Goal: Task Accomplishment & Management: Complete application form

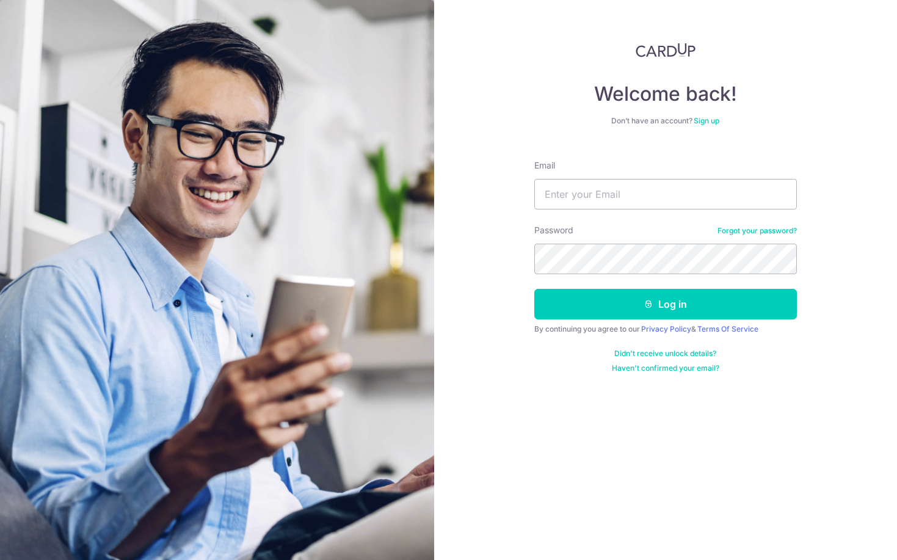
type input "[EMAIL_ADDRESS][DOMAIN_NAME]"
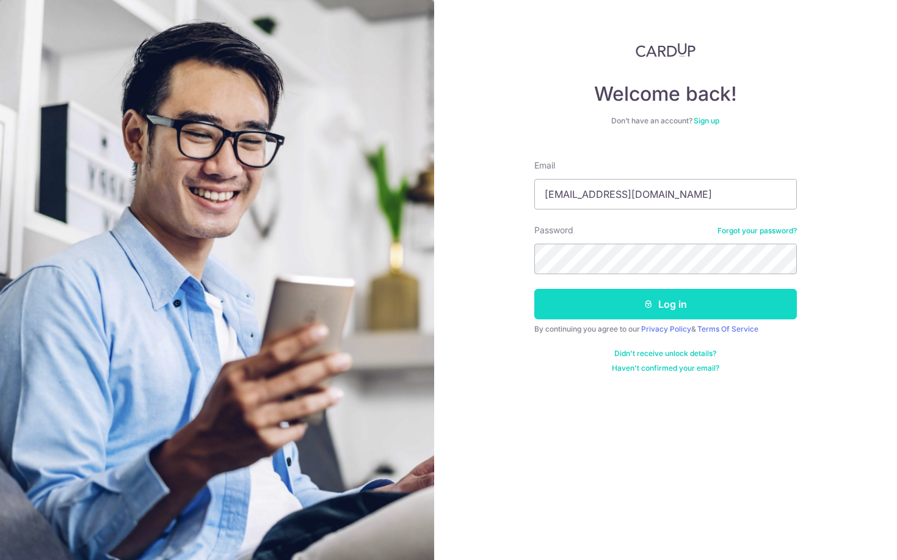
click at [656, 304] on button "Log in" at bounding box center [665, 304] width 262 height 31
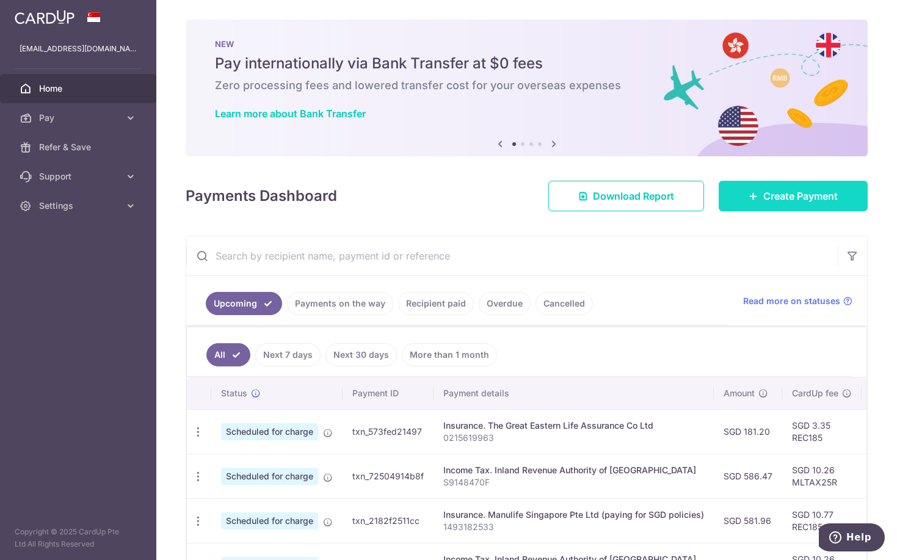
click at [825, 198] on span "Create Payment" at bounding box center [800, 196] width 74 height 15
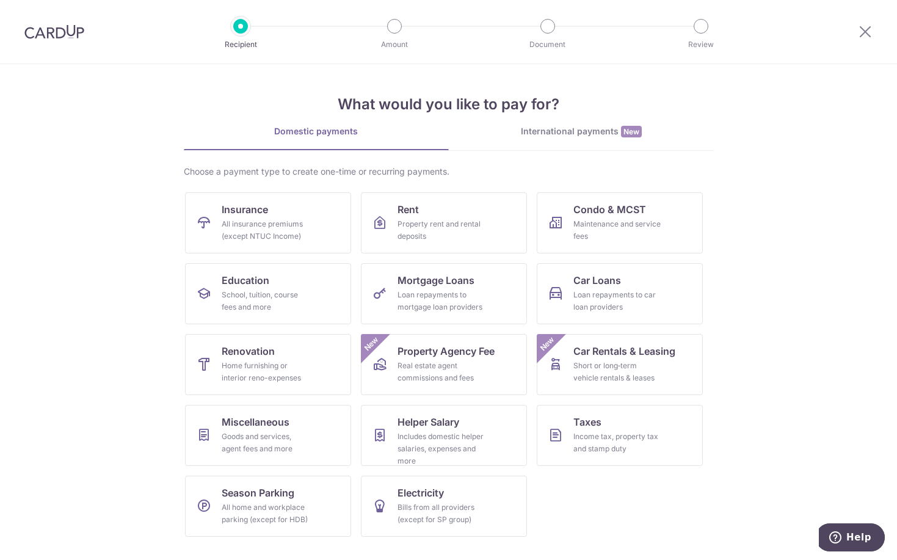
click at [804, 214] on section "What would you like to pay for? Domestic payments International payments New Ch…" at bounding box center [448, 312] width 897 height 496
click at [780, 288] on section "What would you like to pay for? Domestic payments International payments New Ch…" at bounding box center [448, 312] width 897 height 496
click at [255, 208] on span "Insurance" at bounding box center [245, 209] width 46 height 15
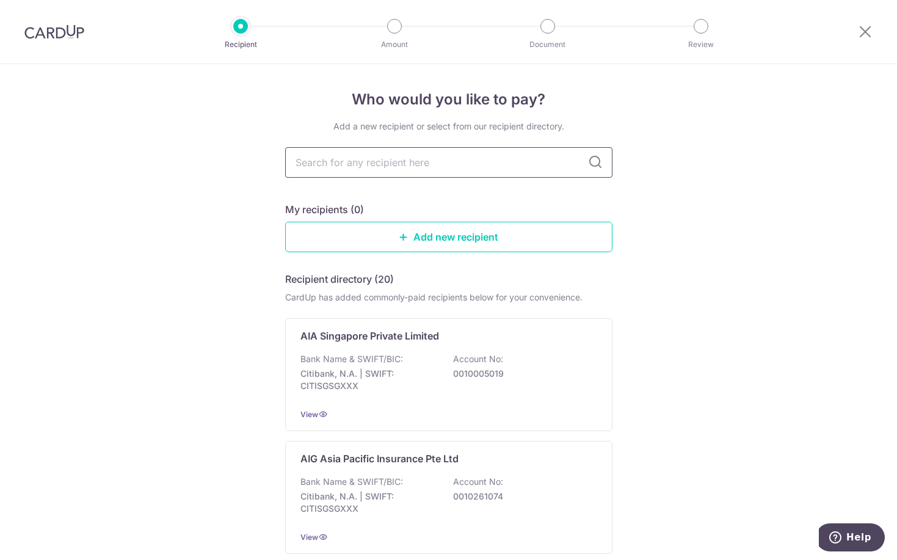
click at [471, 169] on input "text" at bounding box center [448, 162] width 327 height 31
click at [466, 153] on input "text" at bounding box center [448, 162] width 327 height 31
click at [588, 162] on icon at bounding box center [595, 162] width 15 height 15
click at [593, 159] on icon at bounding box center [595, 162] width 15 height 15
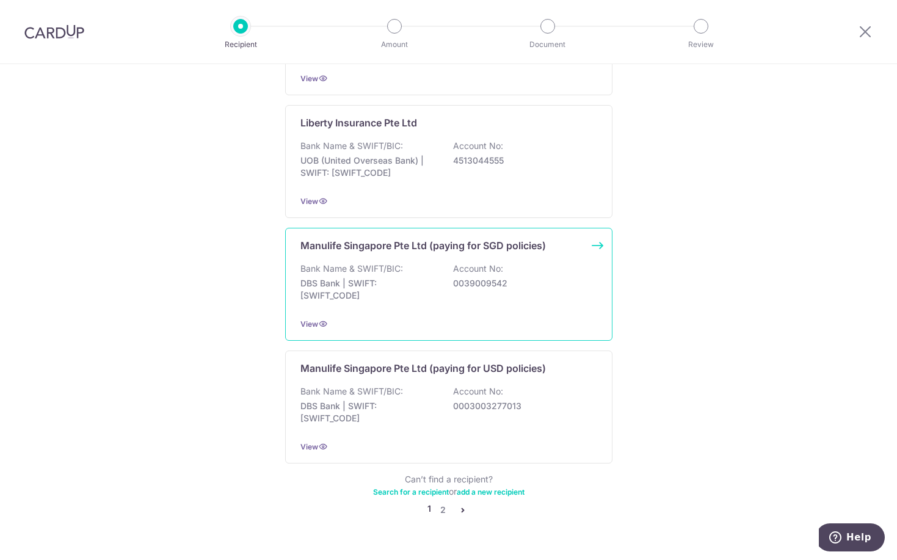
scroll to position [1107, 0]
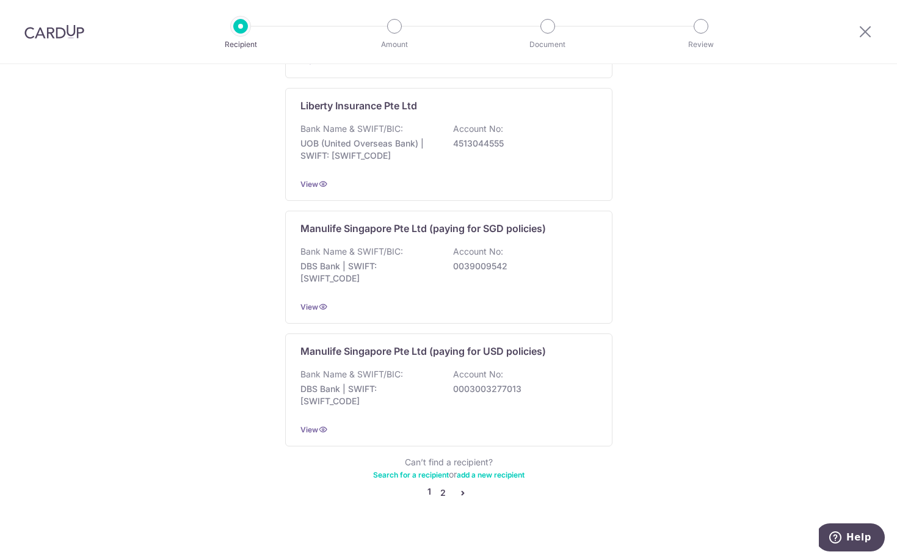
click at [438, 485] on link "2" at bounding box center [443, 492] width 15 height 15
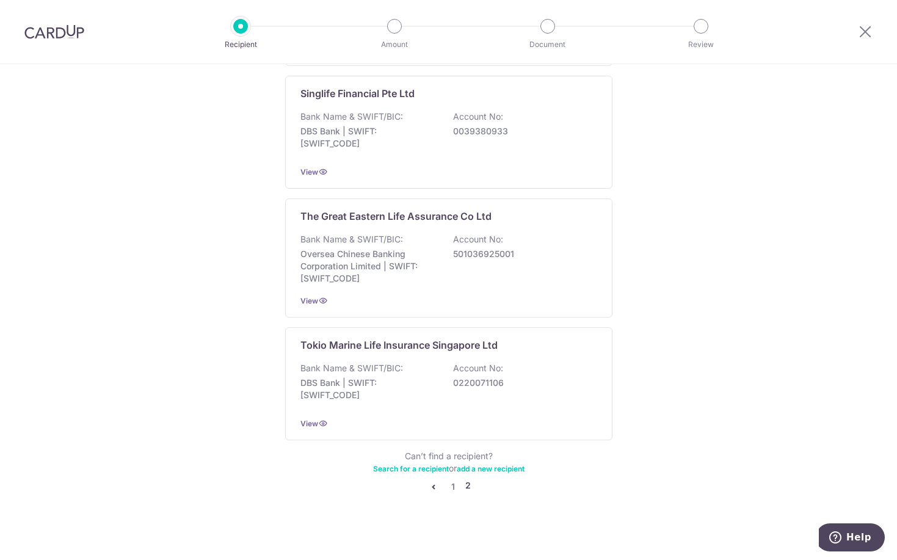
scroll to position [0, 0]
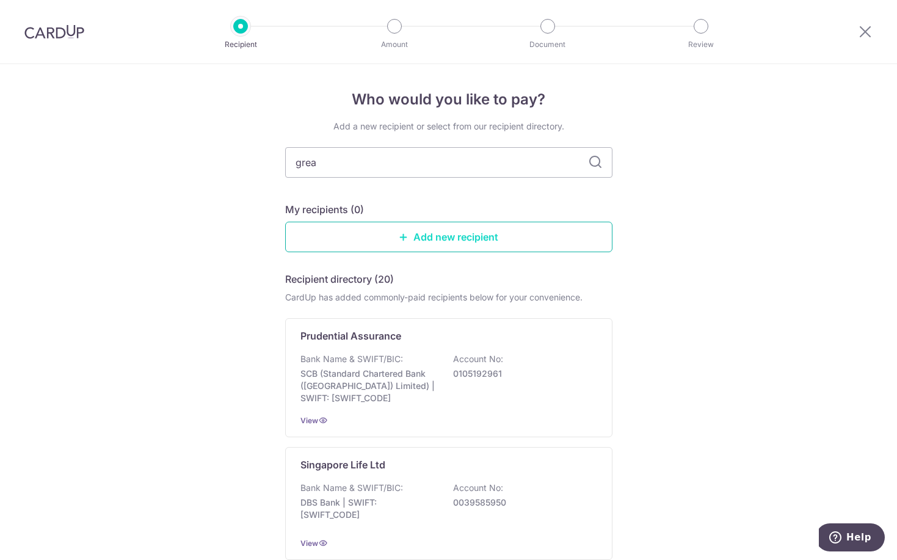
type input "great"
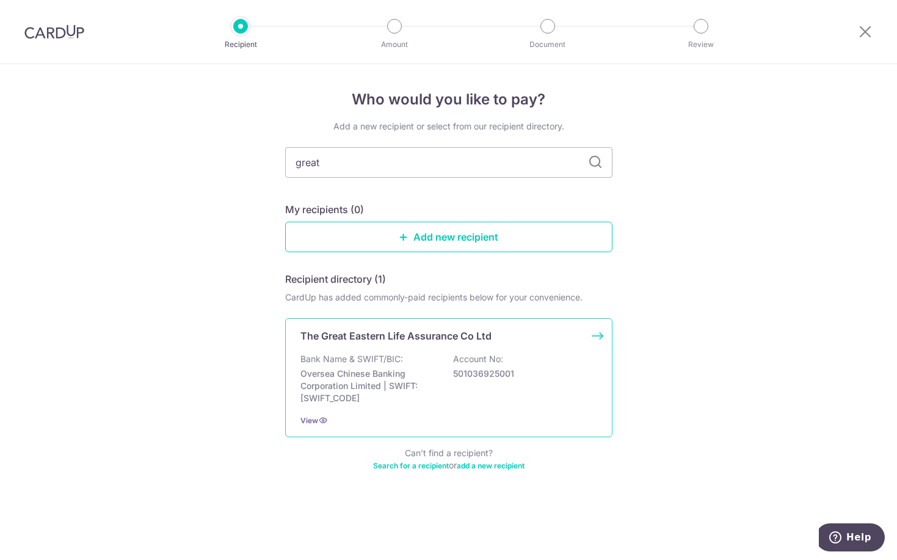
click at [439, 371] on div "Bank Name & SWIFT/BIC: Oversea Chinese Banking Corporation Limited | SWIFT: OCB…" at bounding box center [448, 378] width 297 height 51
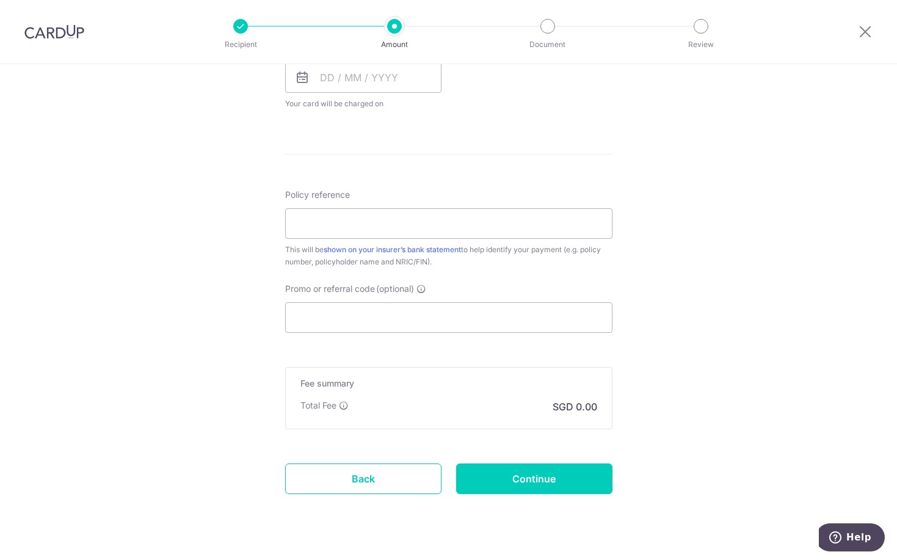
scroll to position [609, 0]
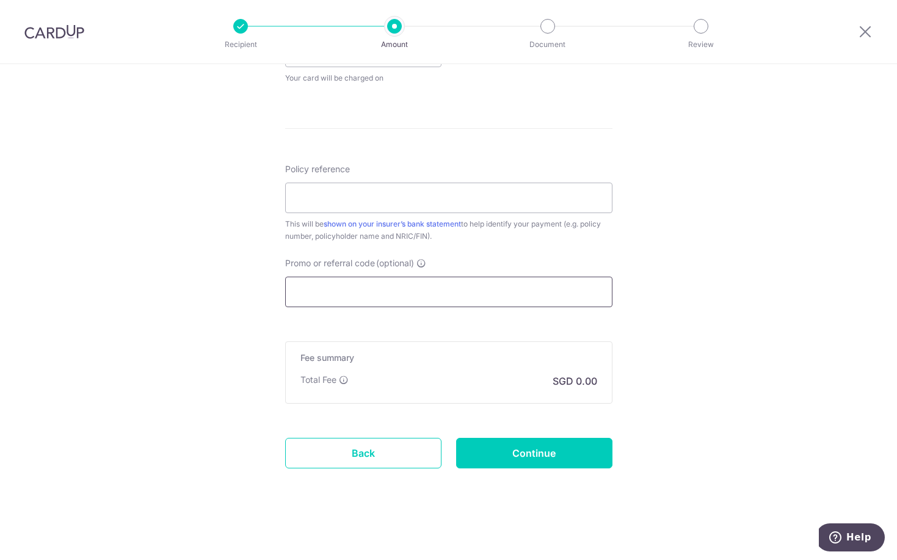
click at [466, 295] on input "Promo or referral code (optional)" at bounding box center [448, 292] width 327 height 31
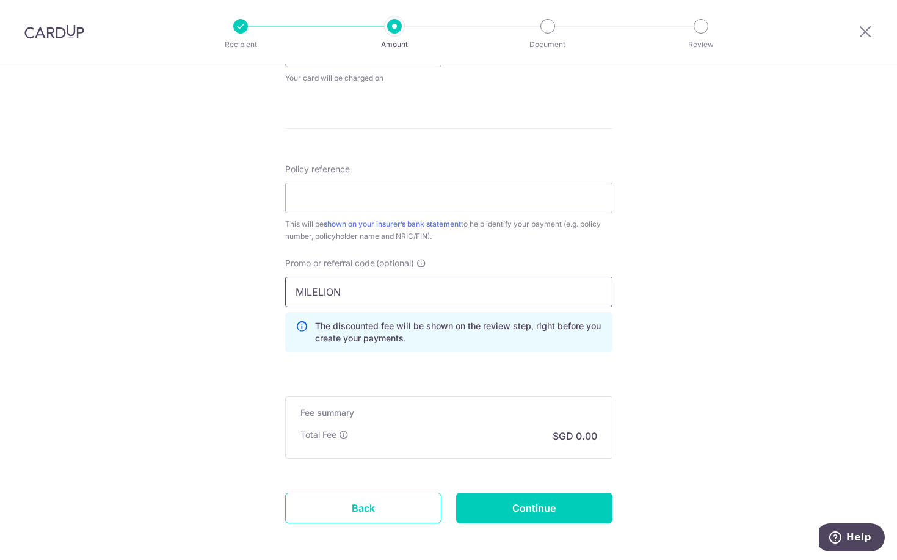
type input "MILELION"
click at [584, 233] on div "This will be shown on your insurer’s bank statement to help identify your payme…" at bounding box center [448, 230] width 327 height 24
click at [502, 168] on div "Policy reference This will be shown on your insurer’s bank statement to help id…" at bounding box center [448, 202] width 327 height 79
click at [507, 188] on input "Policy reference" at bounding box center [448, 198] width 327 height 31
click at [698, 270] on div "Tell us more about your payment Enter payment amount SGD Select Card Select opt…" at bounding box center [448, 35] width 897 height 1159
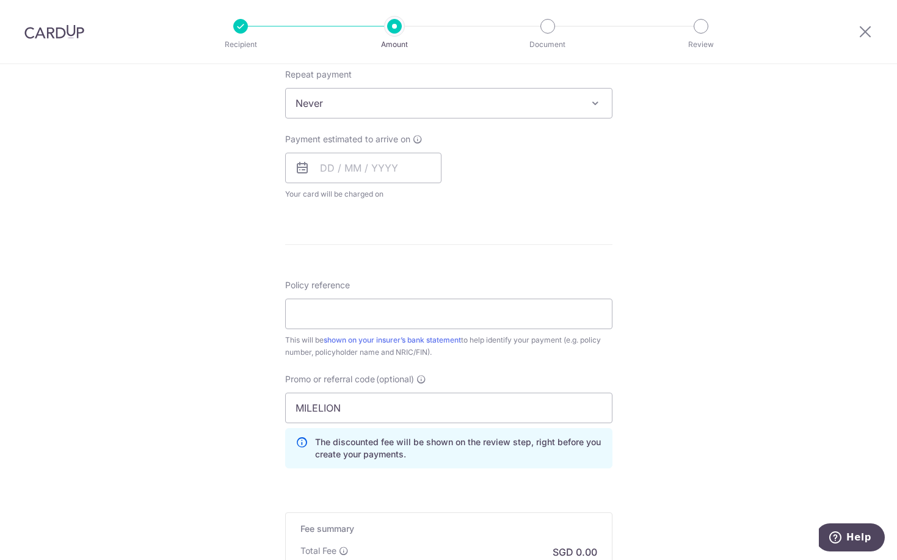
scroll to position [242, 0]
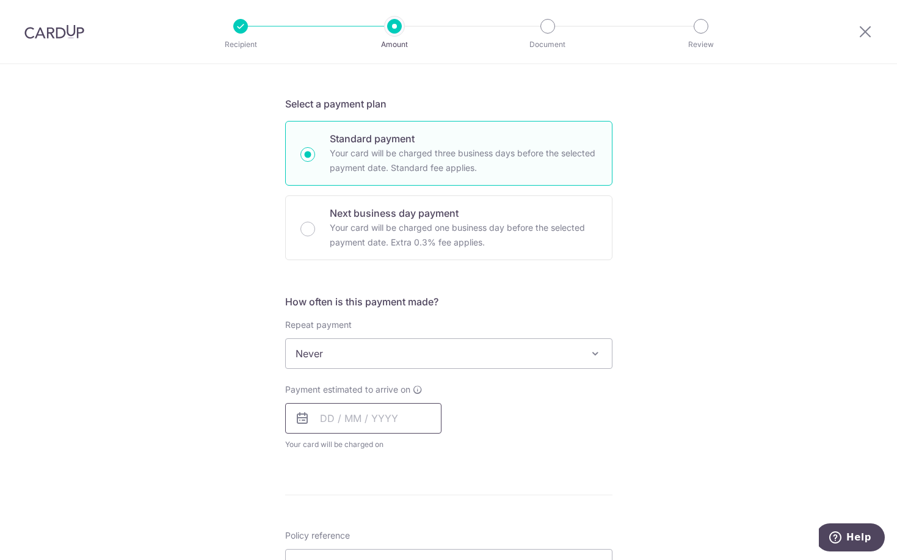
click at [379, 403] on input "text" at bounding box center [363, 418] width 156 height 31
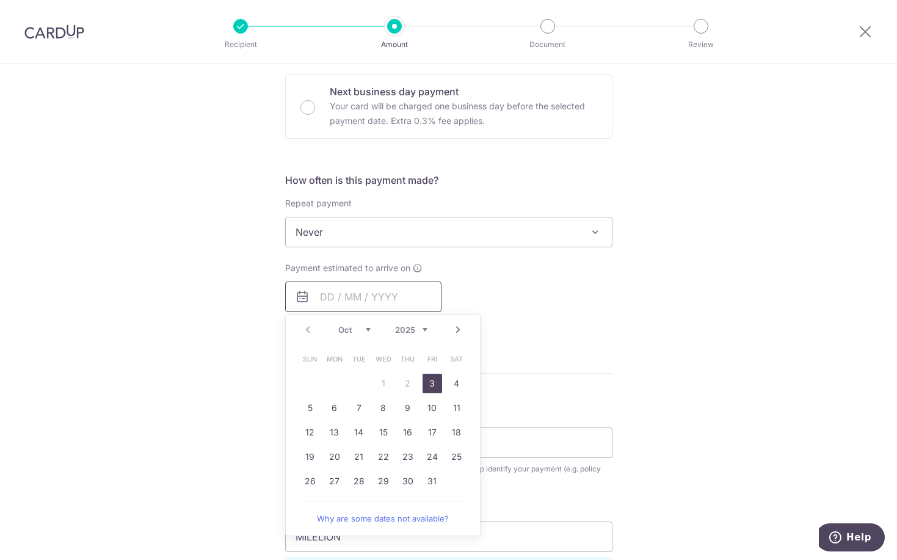
scroll to position [364, 0]
click at [302, 328] on div "Prev Next Oct Nov Dec 2025 2026 2027 2028 2029 2030 2031 2032 2033 2034 2035" at bounding box center [383, 328] width 194 height 29
click at [431, 389] on link "3" at bounding box center [432, 383] width 20 height 20
type input "[DATE]"
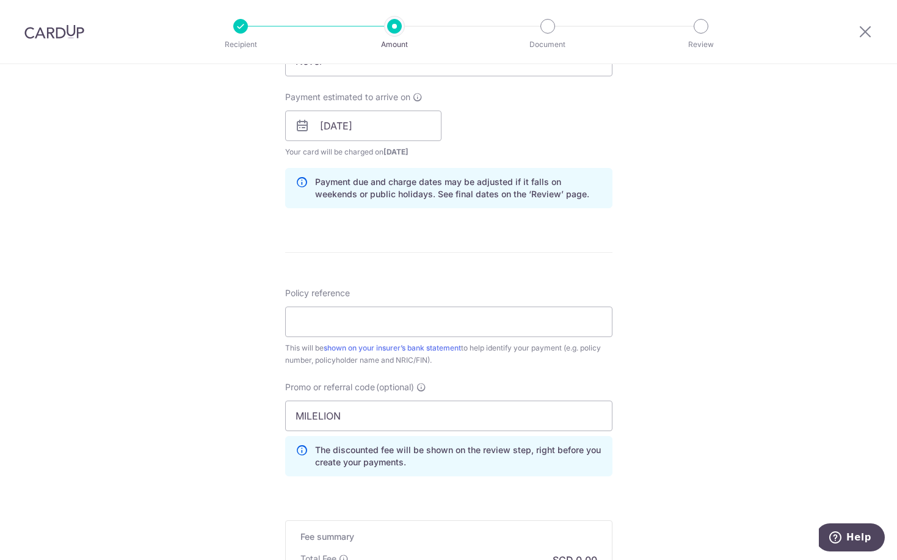
scroll to position [609, 0]
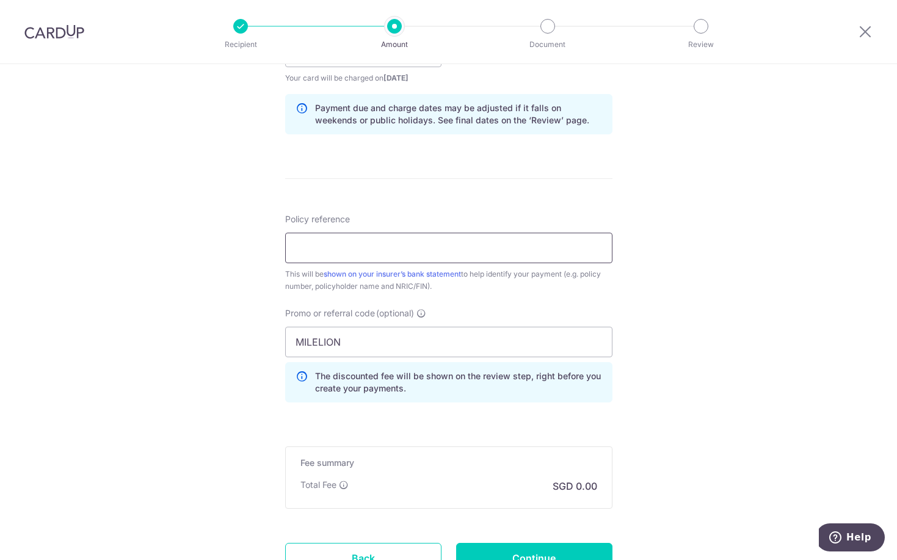
click at [393, 248] on input "Policy reference" at bounding box center [448, 248] width 327 height 31
type input "0246910825"
click at [688, 319] on div "Tell us more about your payment Enter payment amount SGD Select Card Select opt…" at bounding box center [448, 60] width 897 height 1209
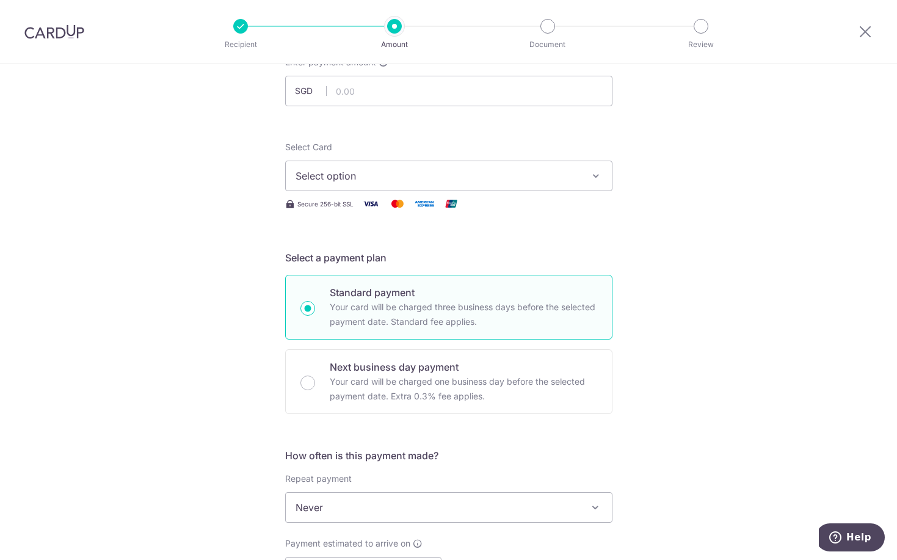
scroll to position [0, 0]
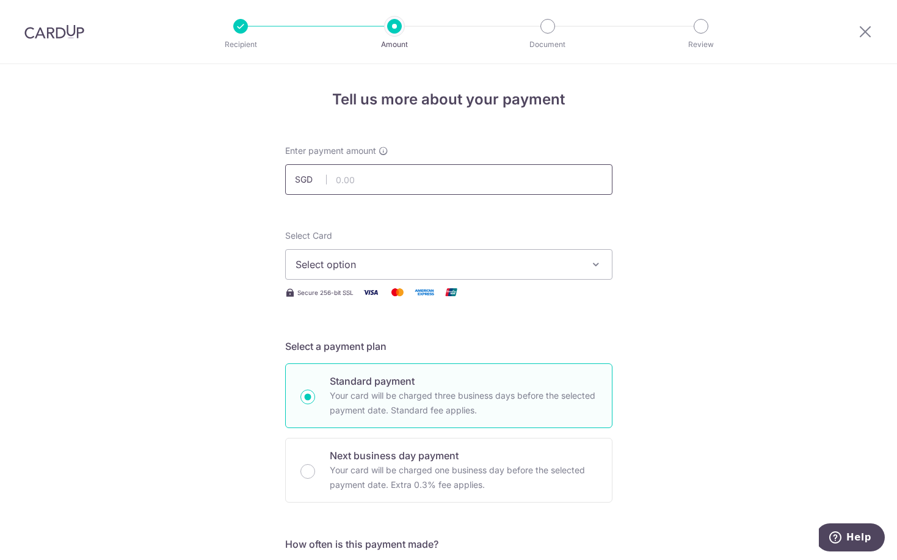
click at [374, 185] on input "text" at bounding box center [448, 179] width 327 height 31
type input "514.50"
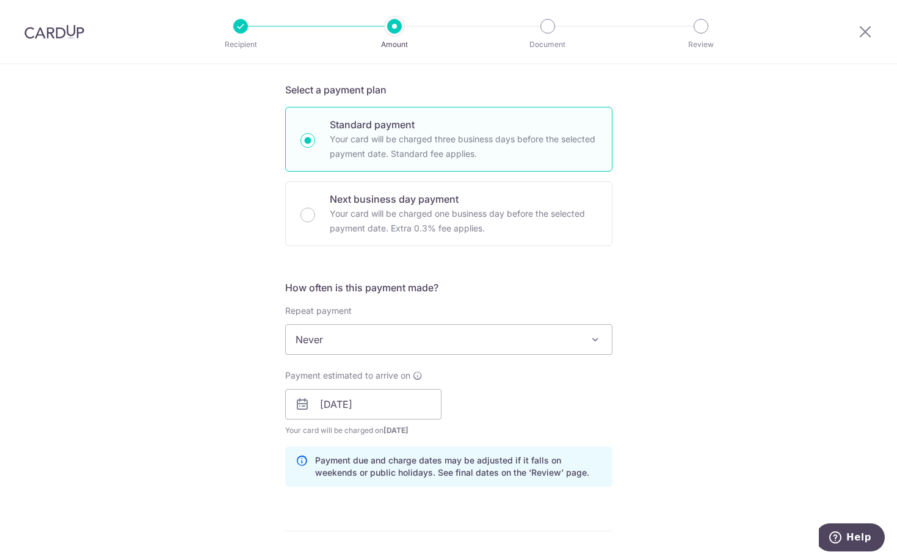
scroll to position [714, 0]
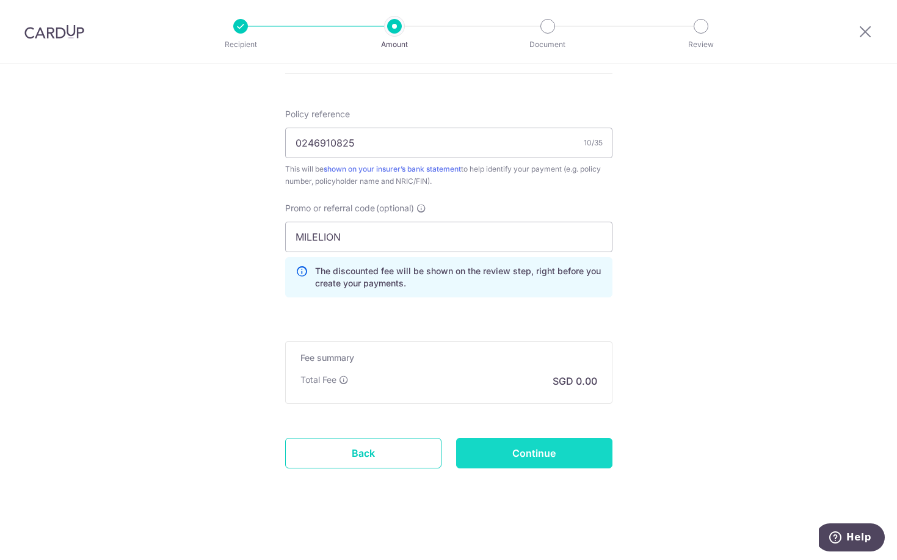
click at [584, 452] on input "Continue" at bounding box center [534, 453] width 156 height 31
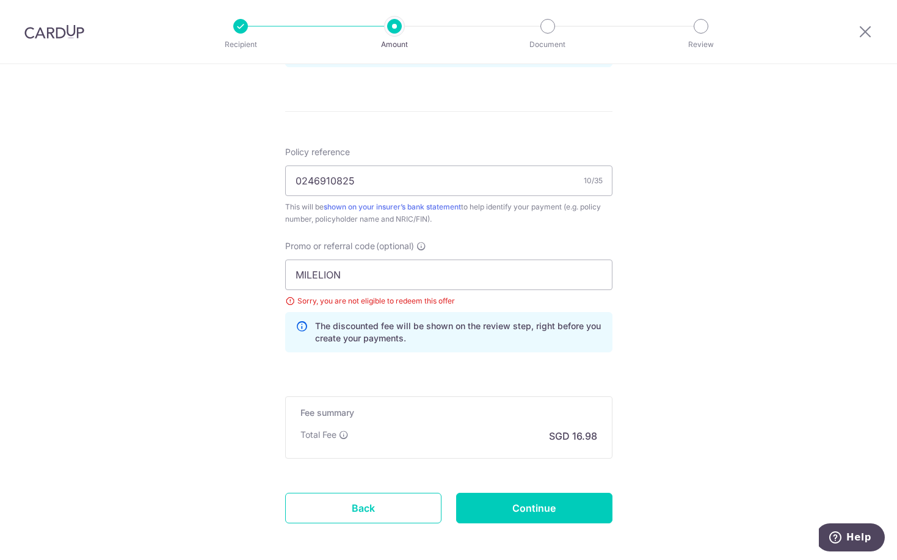
scroll to position [729, 0]
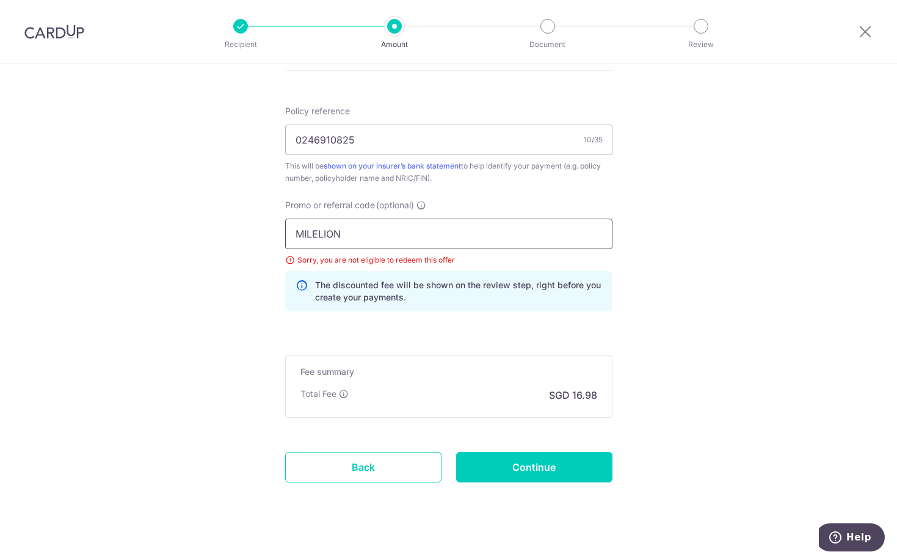
drag, startPoint x: 404, startPoint y: 241, endPoint x: -92, endPoint y: 176, distance: 499.9
click at [0, 176] on html "Recipient Amount Document Review Tell us more about your payment Enter payment …" at bounding box center [448, 280] width 897 height 560
type input "off225"
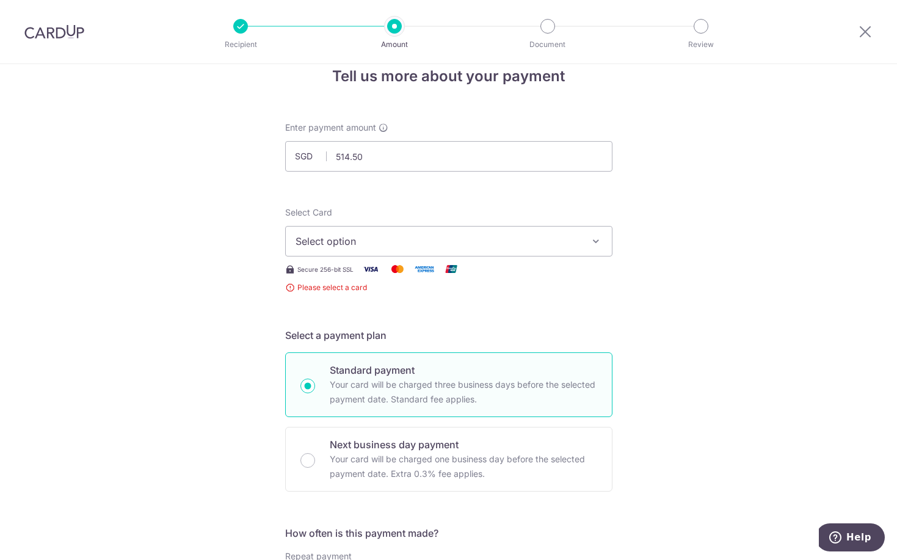
scroll to position [10, 0]
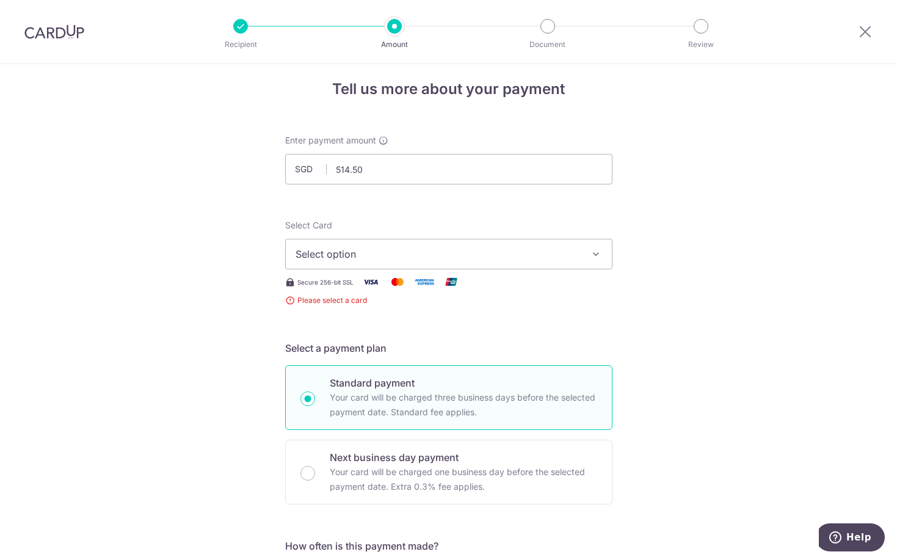
click at [402, 258] on span "Select option" at bounding box center [437, 254] width 284 height 15
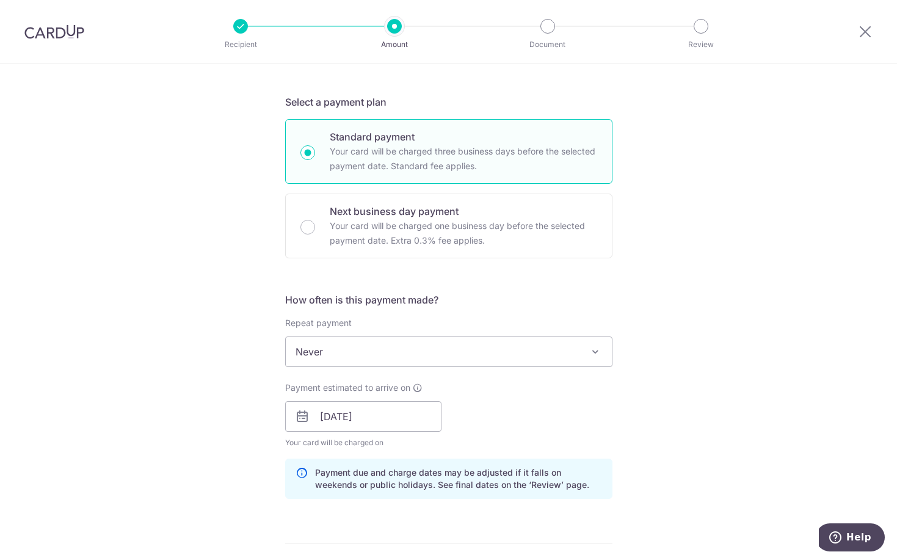
scroll to position [743, 0]
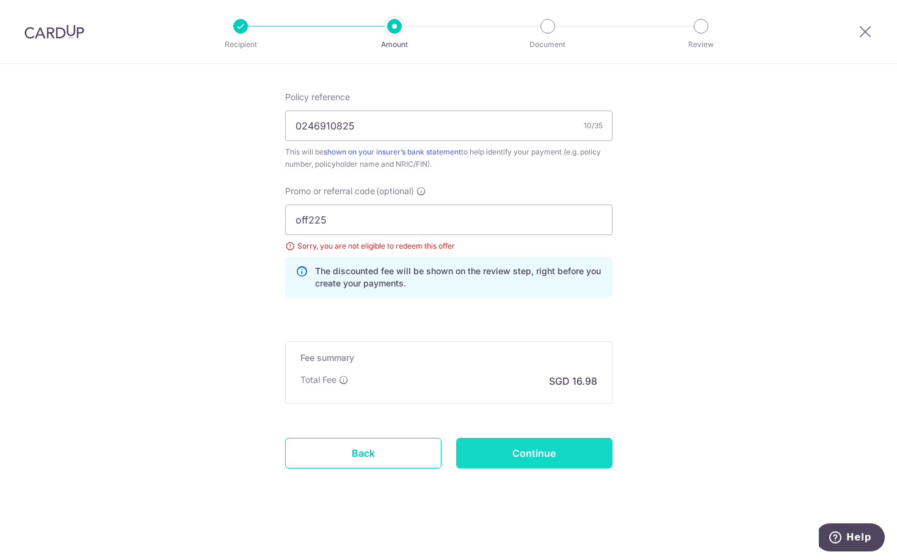
click at [502, 458] on input "Continue" at bounding box center [534, 453] width 156 height 31
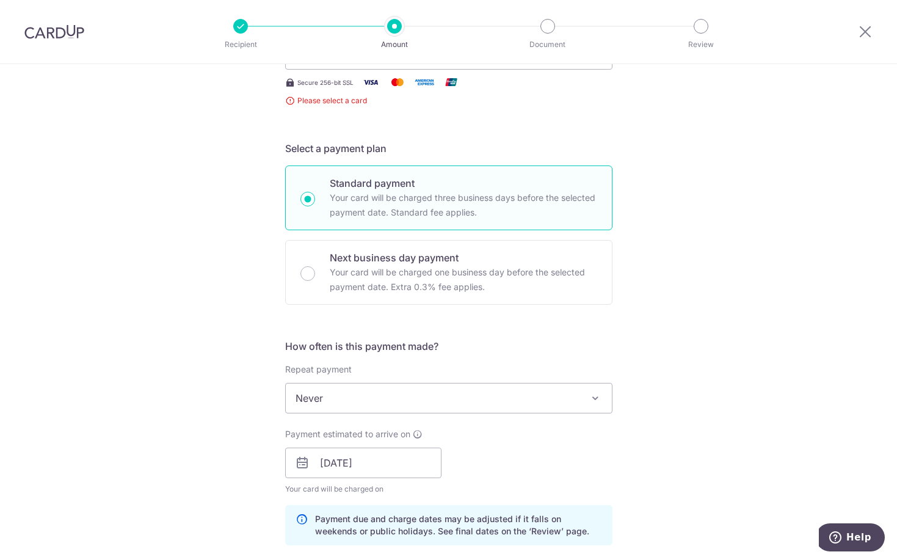
scroll to position [115, 0]
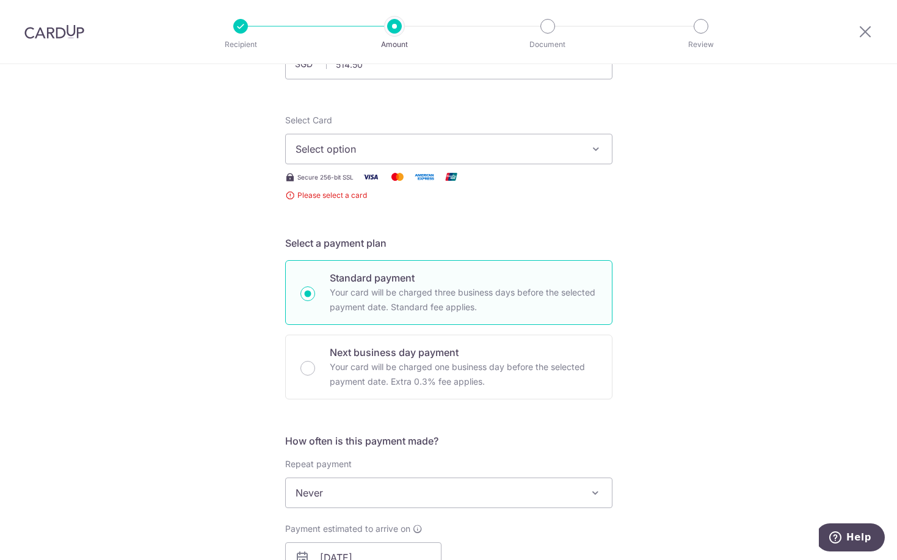
click at [485, 141] on button "Select option" at bounding box center [448, 149] width 327 height 31
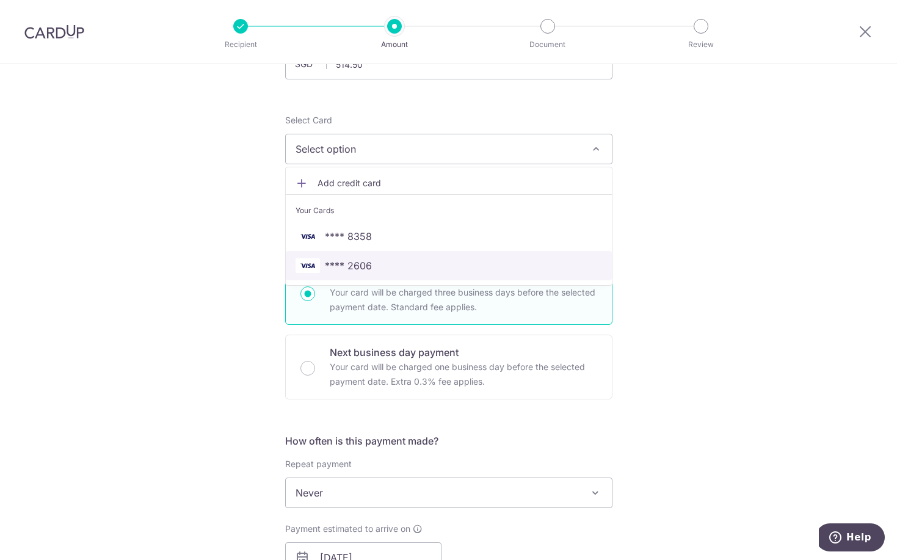
click at [422, 263] on span "**** 2606" at bounding box center [448, 265] width 306 height 15
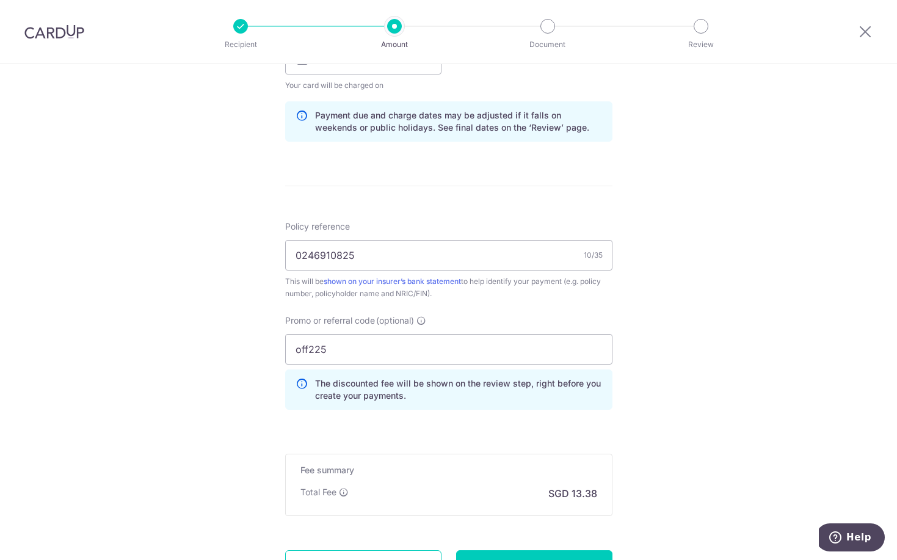
scroll to position [714, 0]
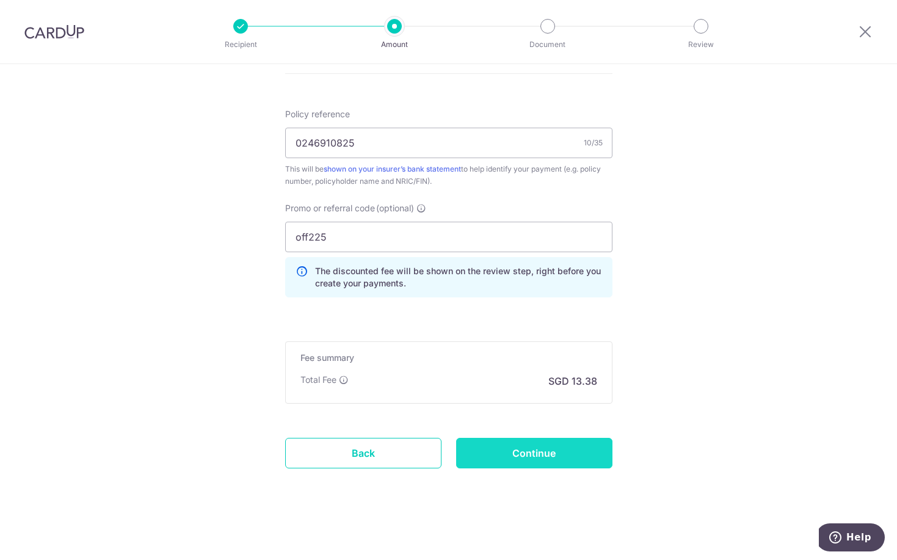
click at [510, 461] on input "Continue" at bounding box center [534, 453] width 156 height 31
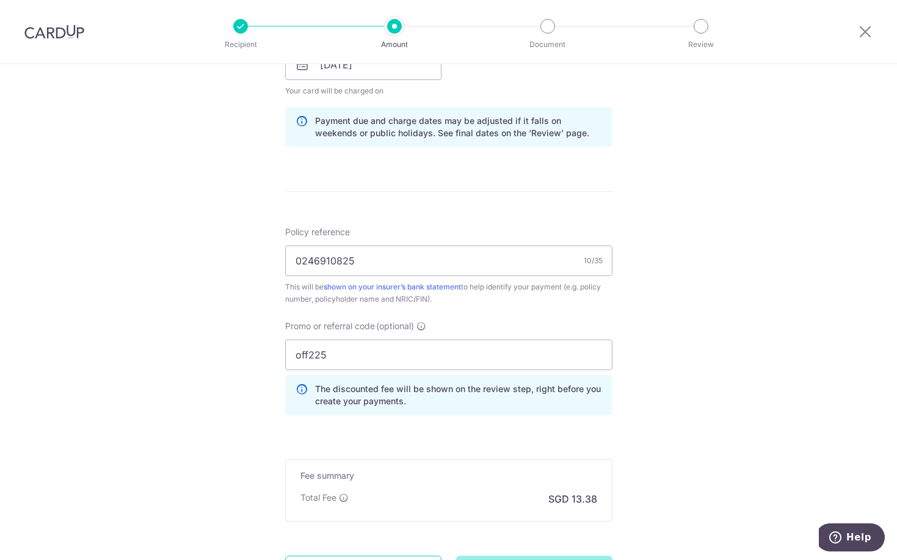
scroll to position [591, 0]
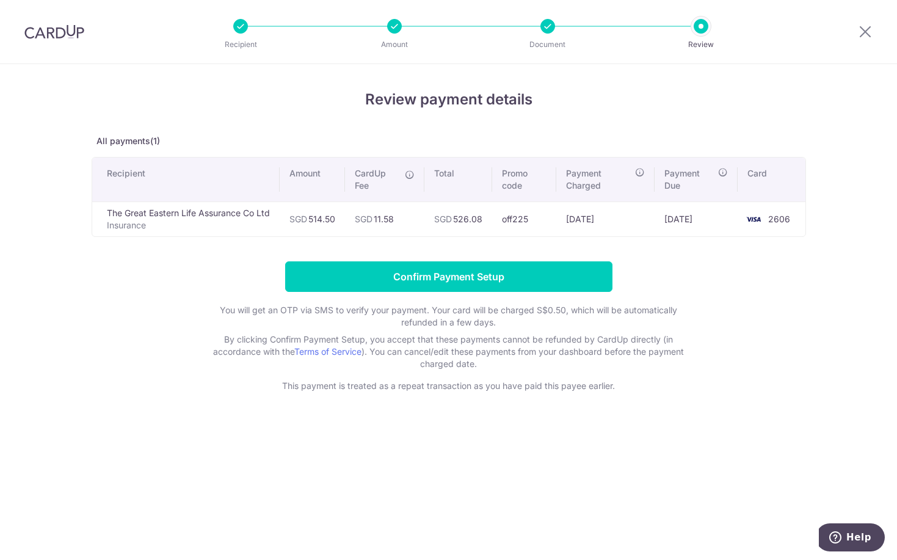
drag, startPoint x: 358, startPoint y: 219, endPoint x: 407, endPoint y: 218, distance: 48.2
click at [407, 218] on td "SGD 11.58" at bounding box center [385, 218] width 80 height 35
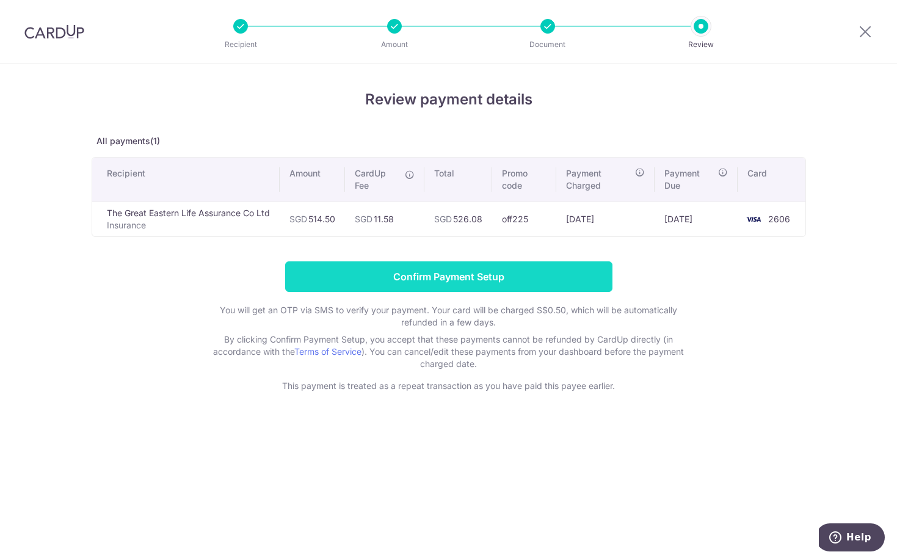
drag, startPoint x: 510, startPoint y: 276, endPoint x: 469, endPoint y: 275, distance: 40.9
click at [469, 275] on input "Confirm Payment Setup" at bounding box center [448, 276] width 327 height 31
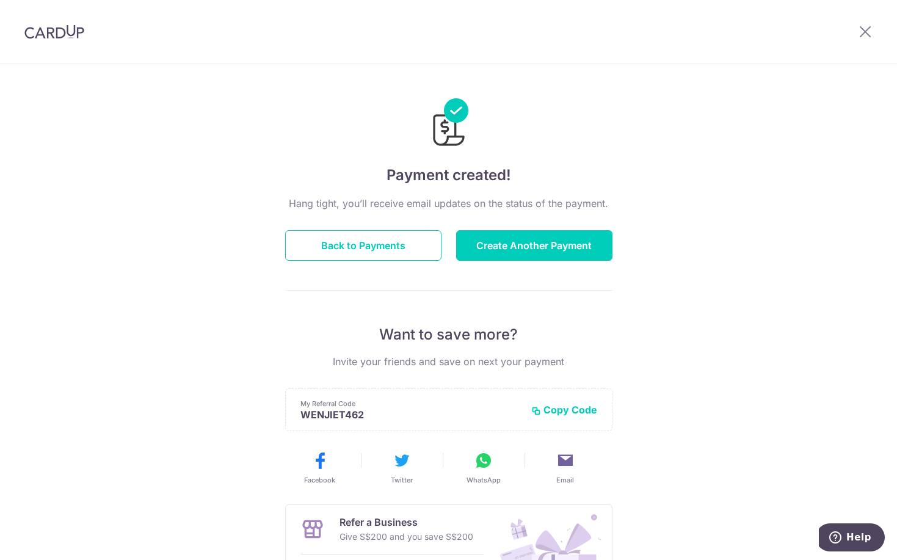
click at [583, 342] on p "Want to save more?" at bounding box center [448, 335] width 327 height 20
click at [369, 252] on button "Back to Payments" at bounding box center [363, 245] width 156 height 31
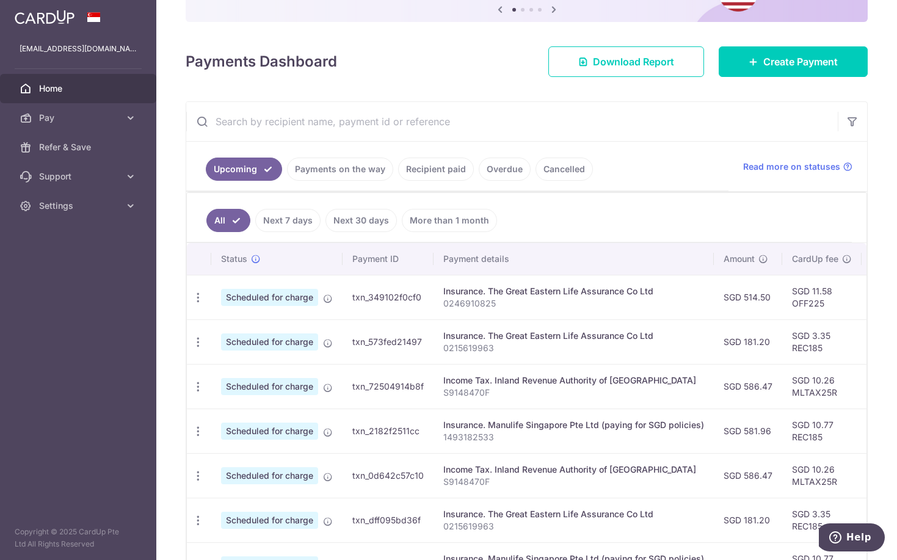
scroll to position [244, 0]
